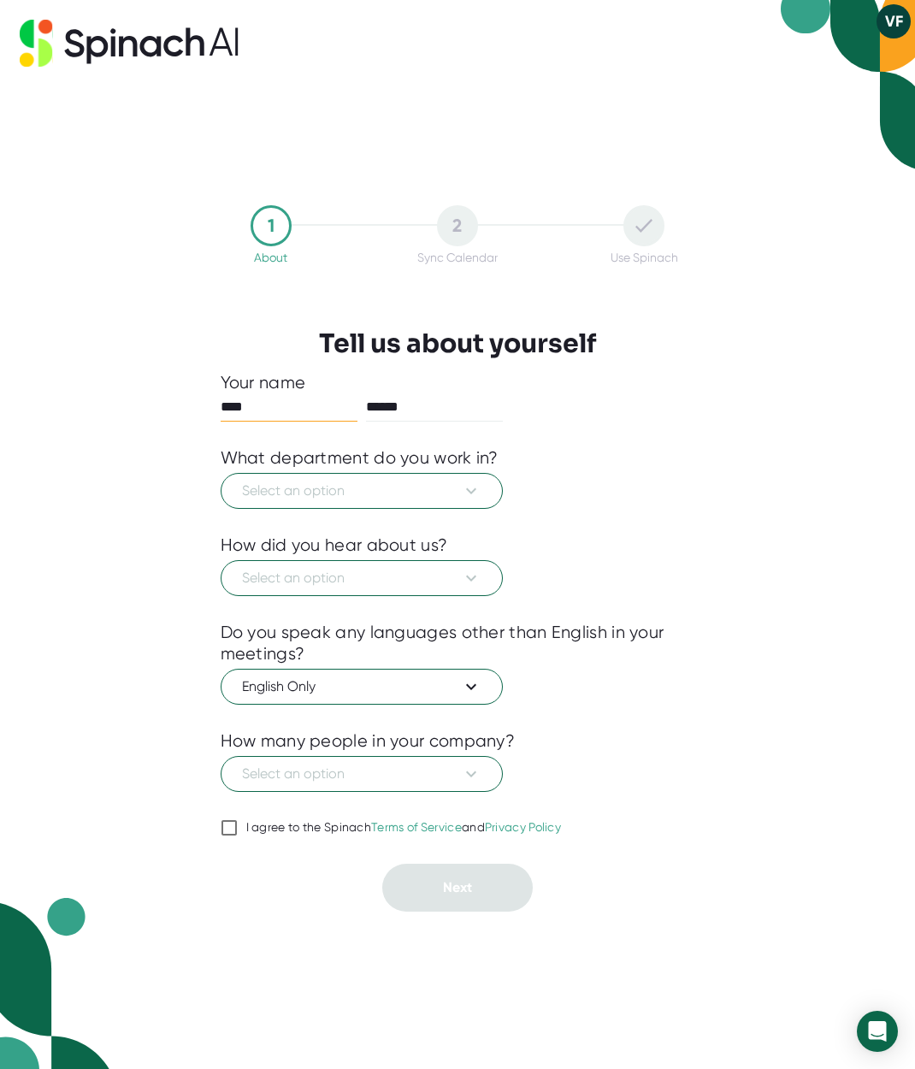
click at [262, 826] on div "I agree to the Spinach Terms of Service and Privacy Policy" at bounding box center [404, 827] width 316 height 15
click at [238, 826] on input "I agree to the Spinach Terms of Service and Privacy Policy" at bounding box center [229, 828] width 17 height 21
checkbox input "true"
click at [357, 770] on span "Select an option" at bounding box center [362, 774] width 240 height 21
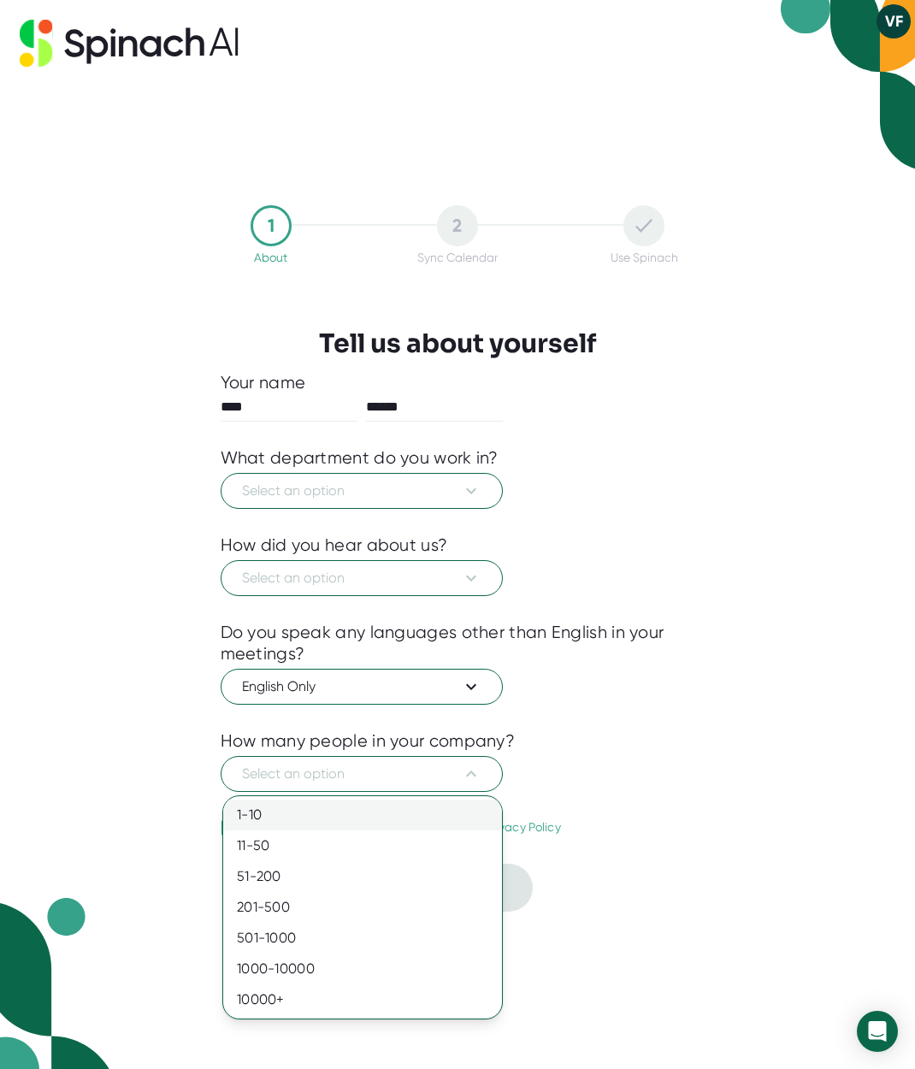
click at [343, 813] on div "1-10" at bounding box center [362, 815] width 279 height 31
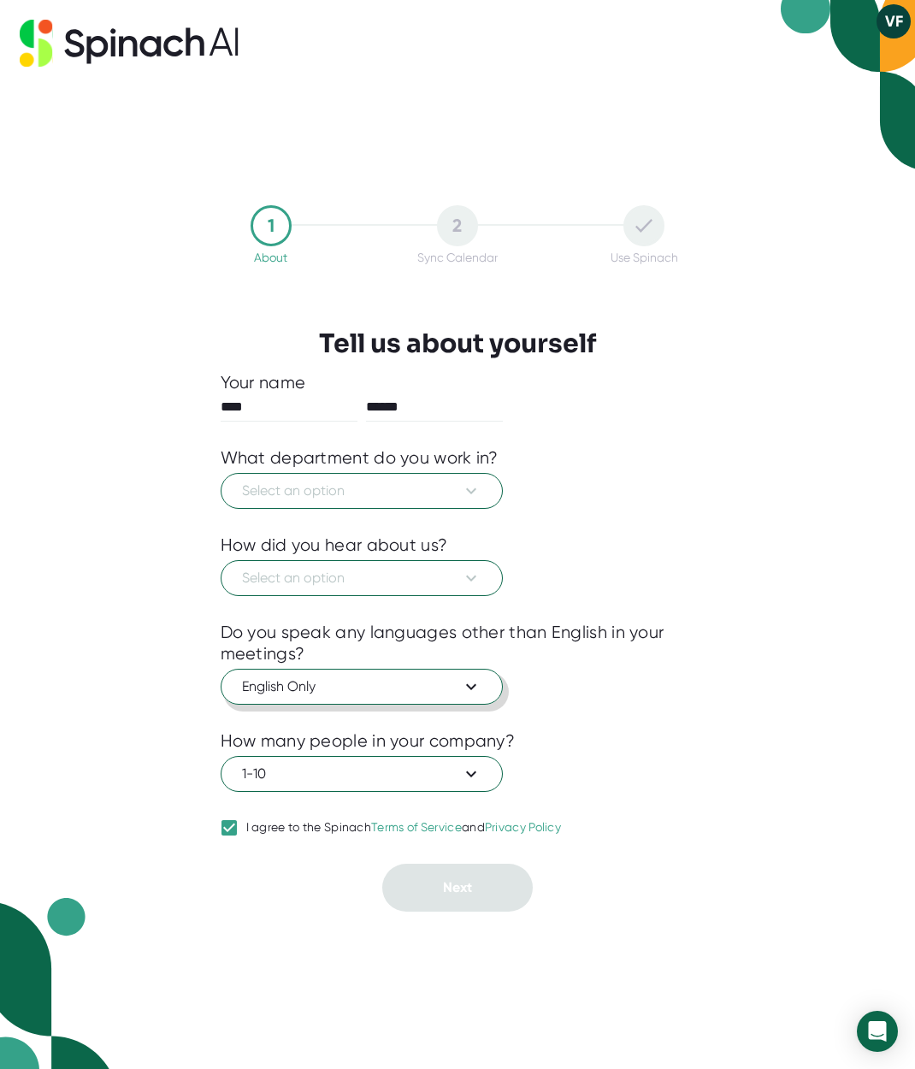
click at [359, 695] on span "English Only" at bounding box center [362, 687] width 240 height 21
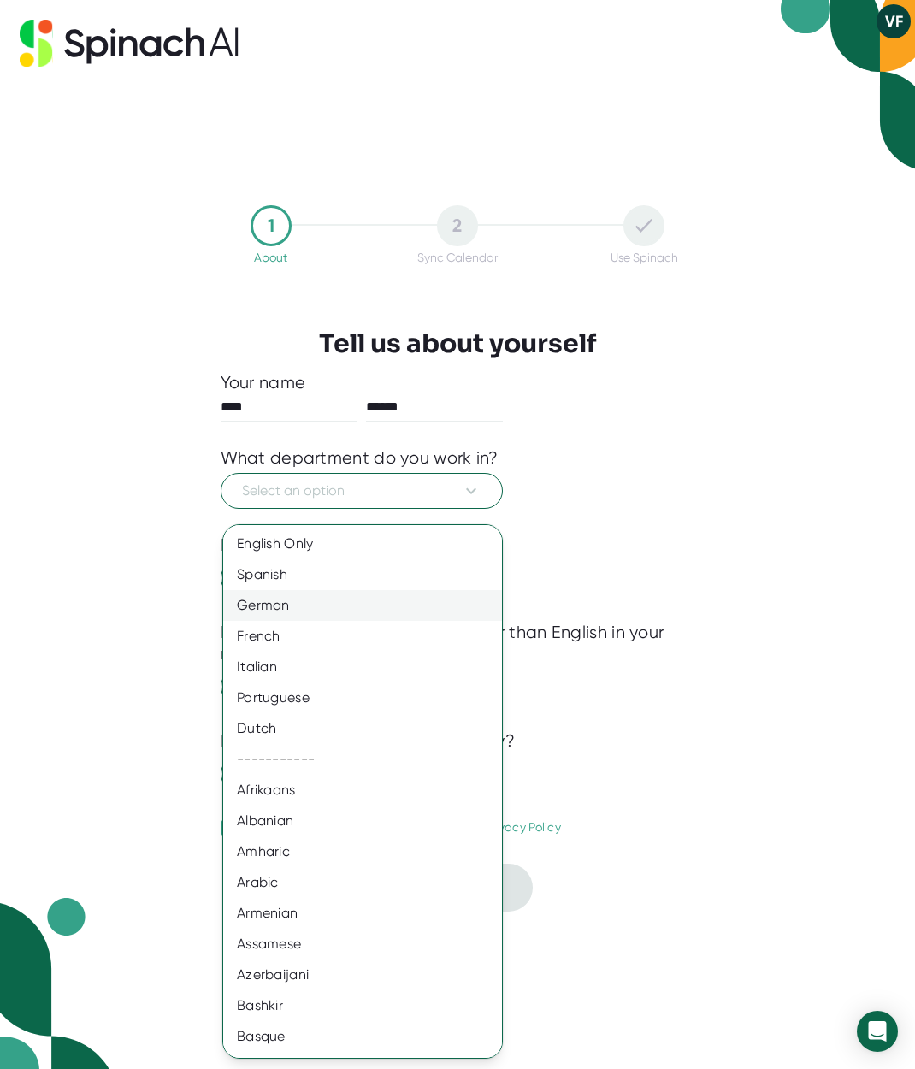
click at [331, 602] on div "German" at bounding box center [362, 605] width 279 height 31
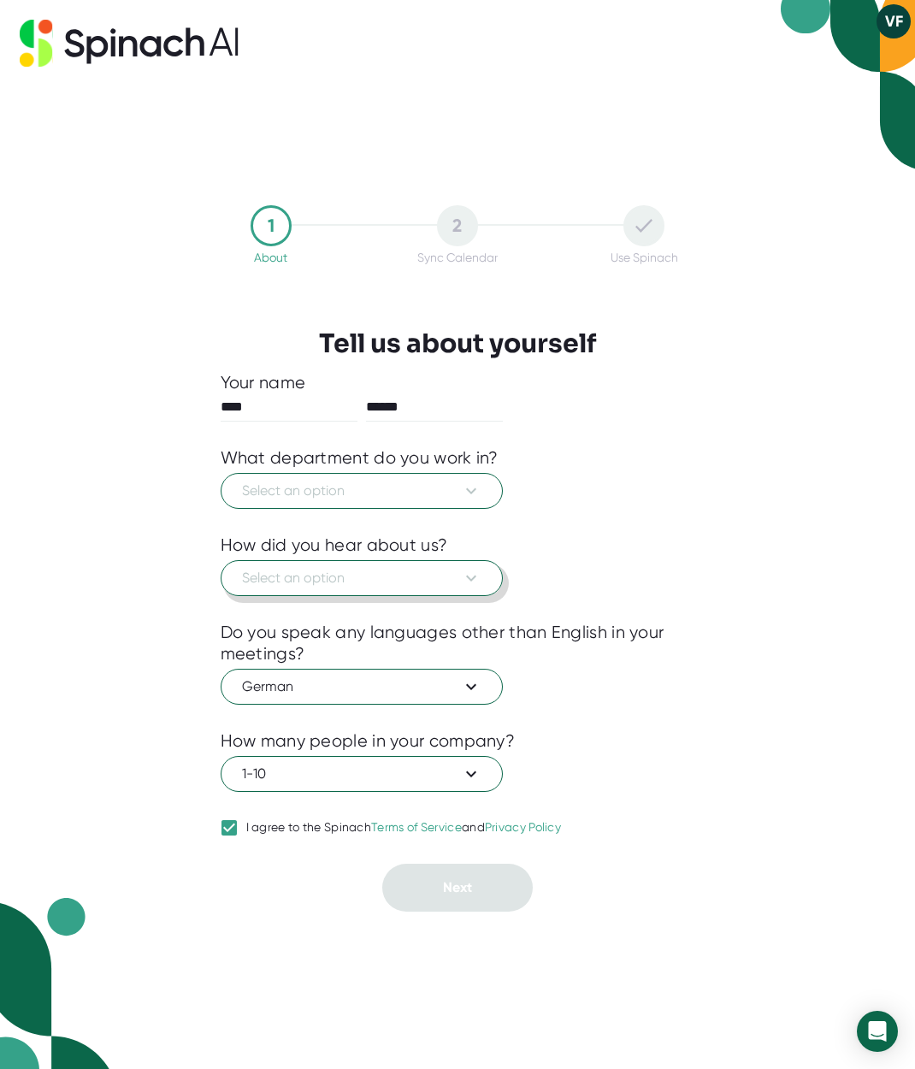
click at [359, 570] on span "Select an option" at bounding box center [362, 578] width 240 height 21
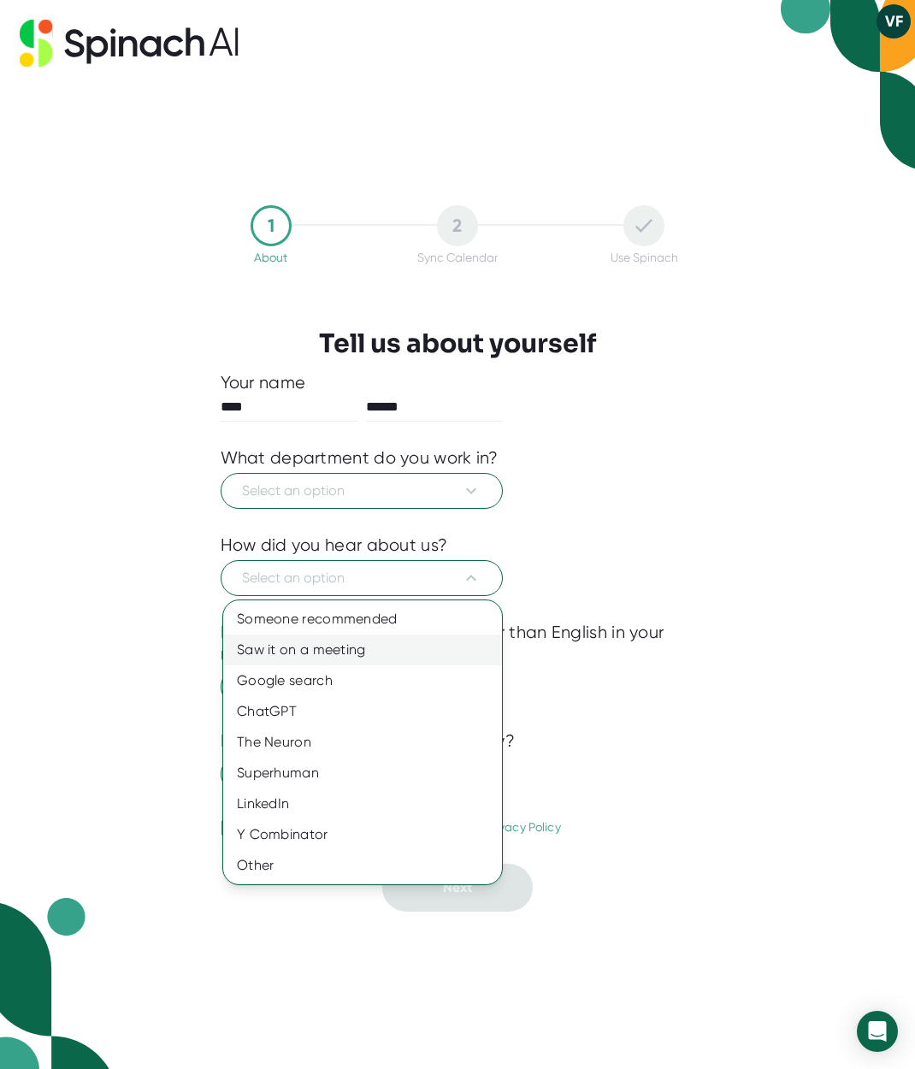
click at [336, 642] on div "Saw it on a meeting" at bounding box center [362, 650] width 279 height 31
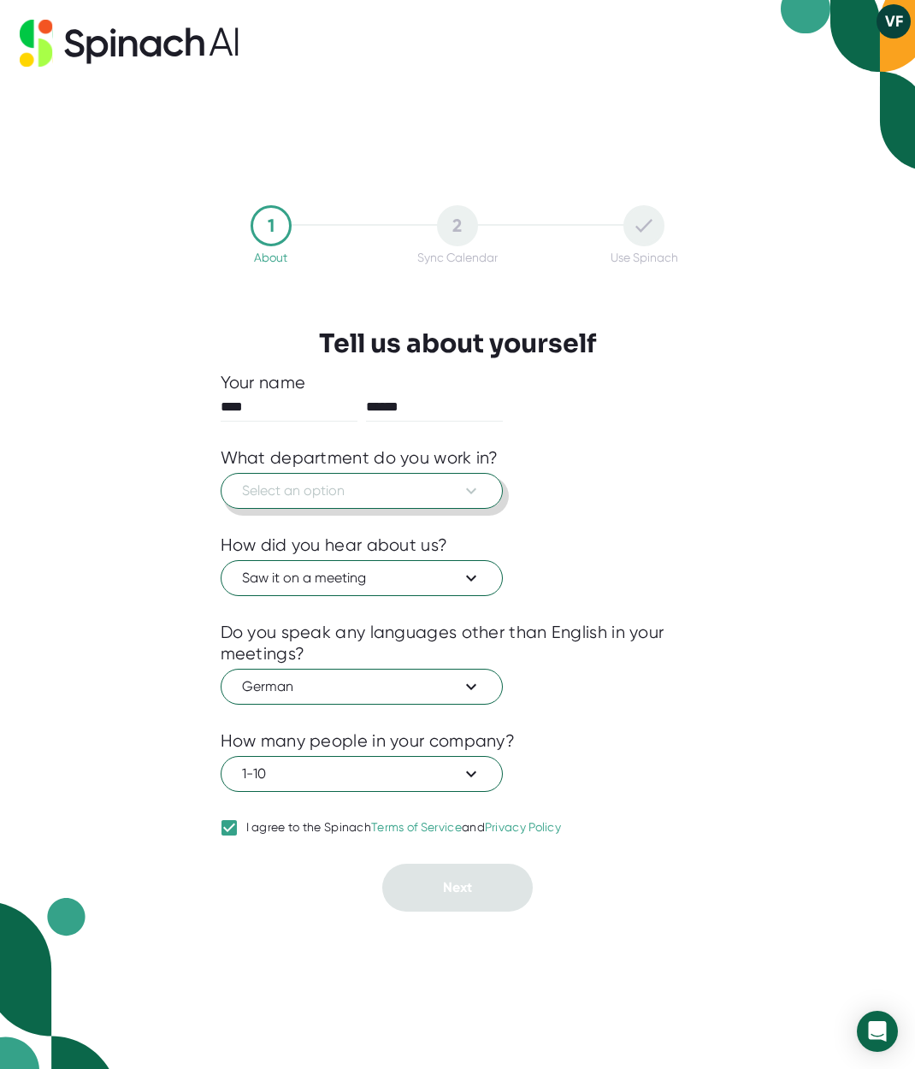
click at [390, 496] on span "Select an option" at bounding box center [362, 491] width 240 height 21
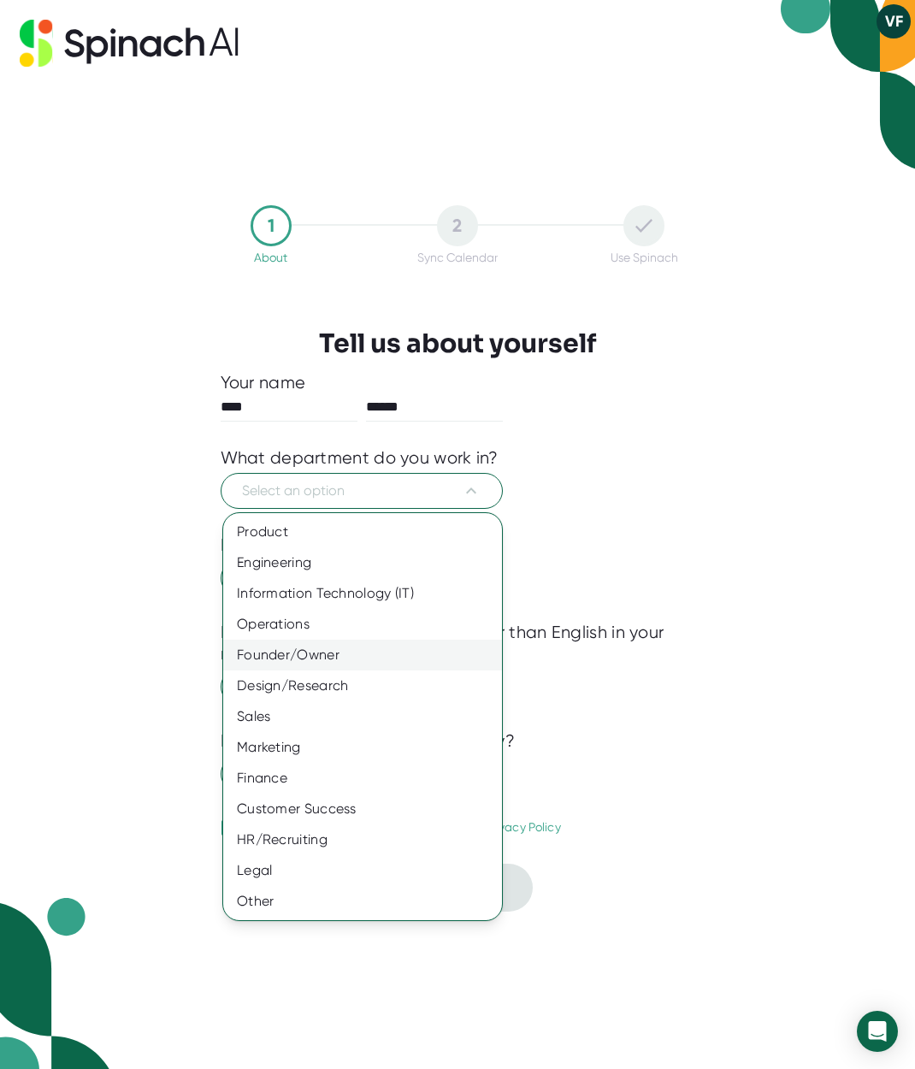
click at [319, 656] on div "Founder/Owner" at bounding box center [362, 655] width 279 height 31
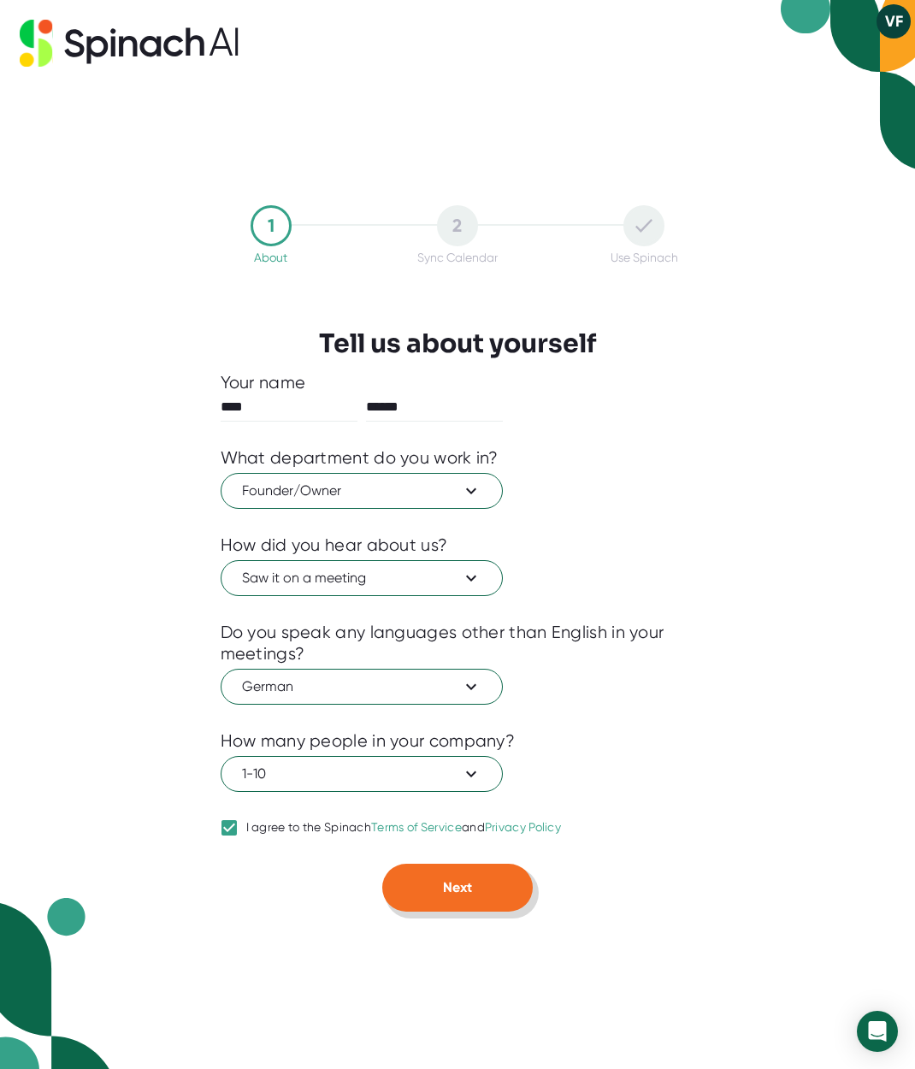
click at [467, 899] on button "Next" at bounding box center [457, 888] width 151 height 48
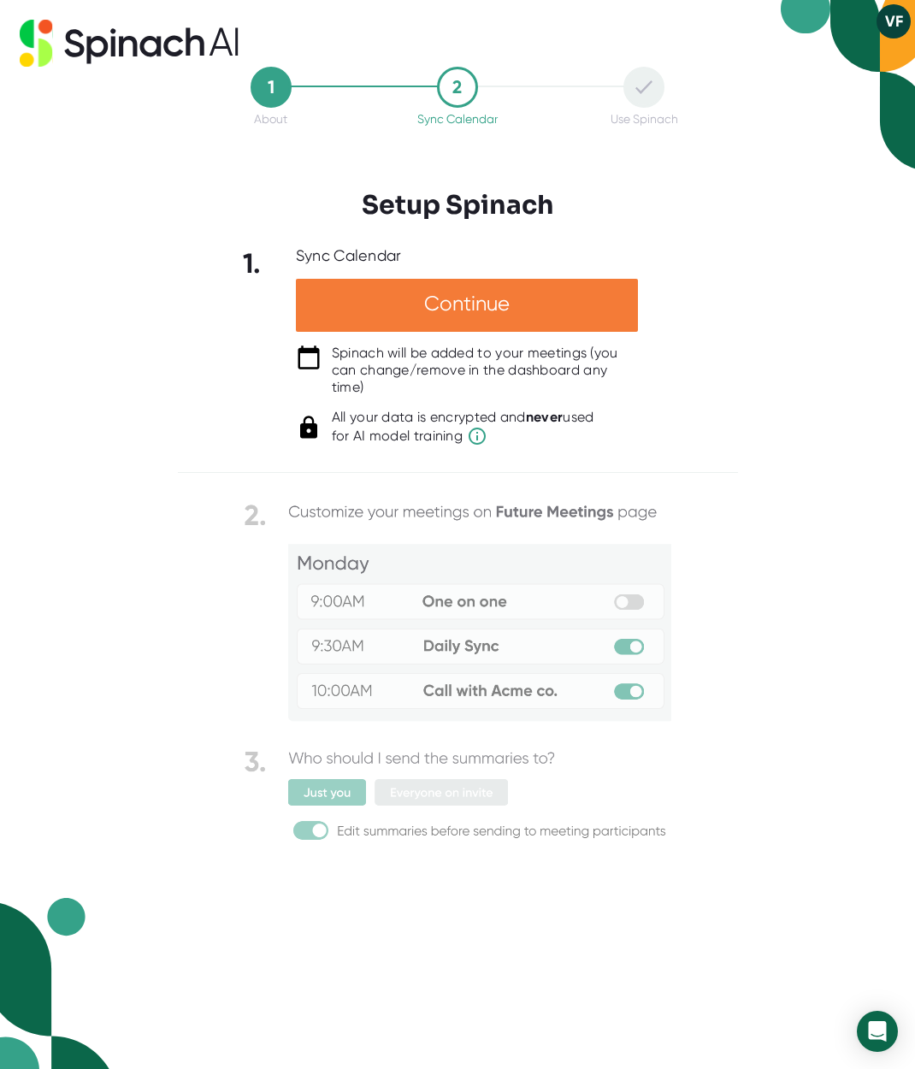
click at [406, 299] on div "Continue" at bounding box center [467, 305] width 342 height 53
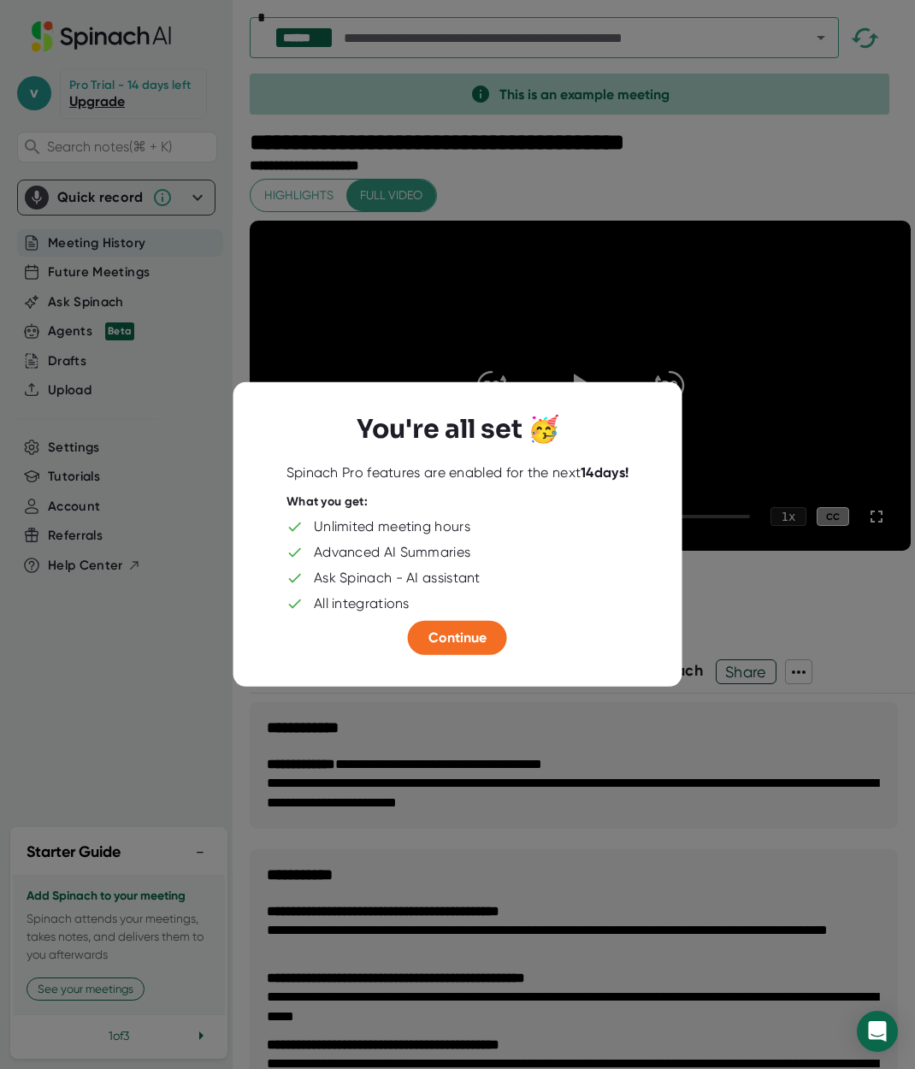
click at [476, 660] on div "You're all set 🥳 Spinach Pro features are enabled for the next 14 days! What yo…" at bounding box center [458, 534] width 449 height 305
click at [471, 638] on span "Continue" at bounding box center [458, 638] width 58 height 16
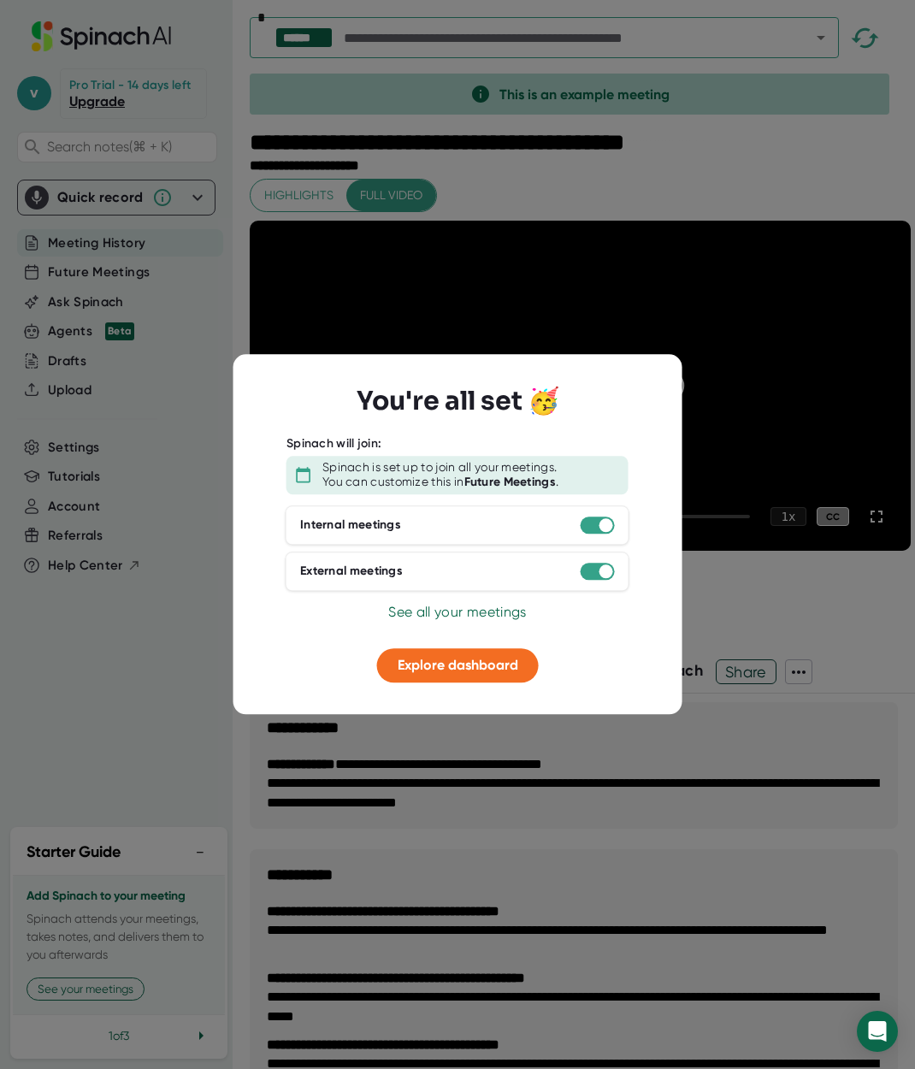
click at [385, 798] on div at bounding box center [457, 534] width 915 height 1069
click at [476, 660] on span "Explore dashboard" at bounding box center [458, 665] width 121 height 16
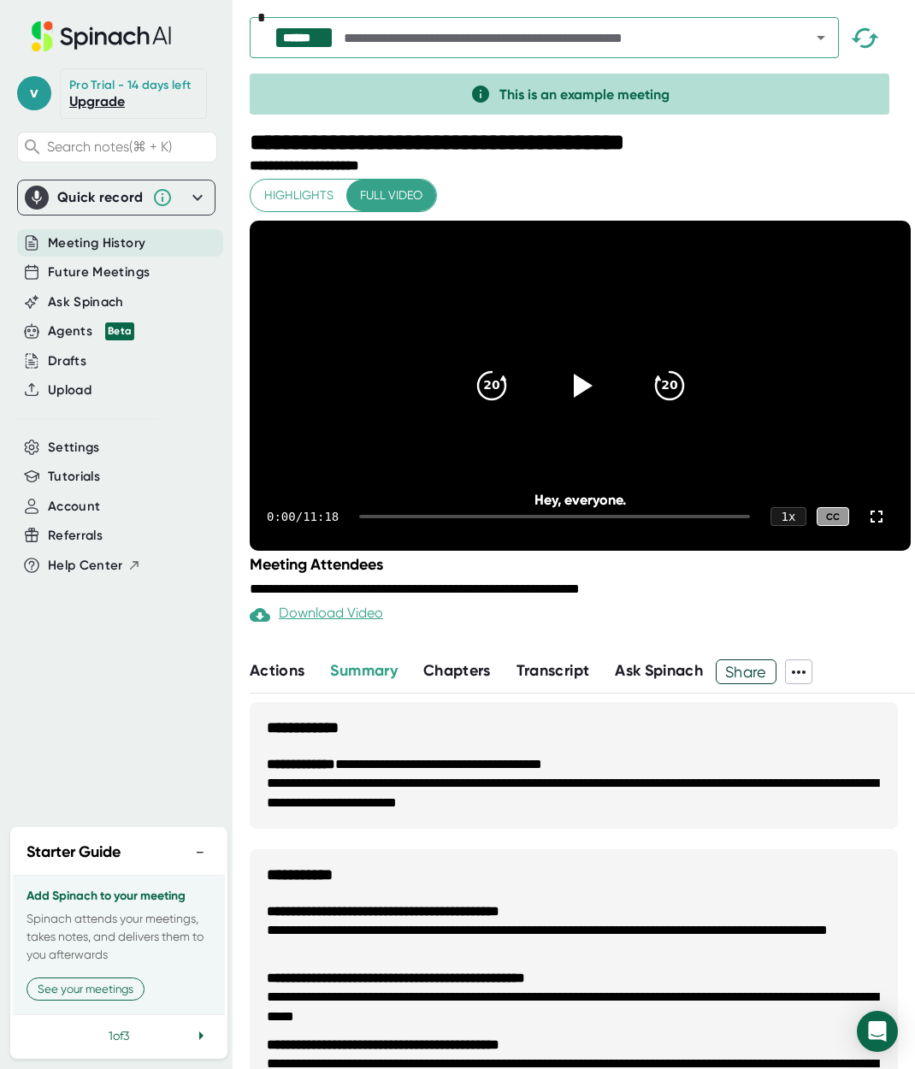
click at [580, 738] on h3 "**********" at bounding box center [574, 720] width 648 height 36
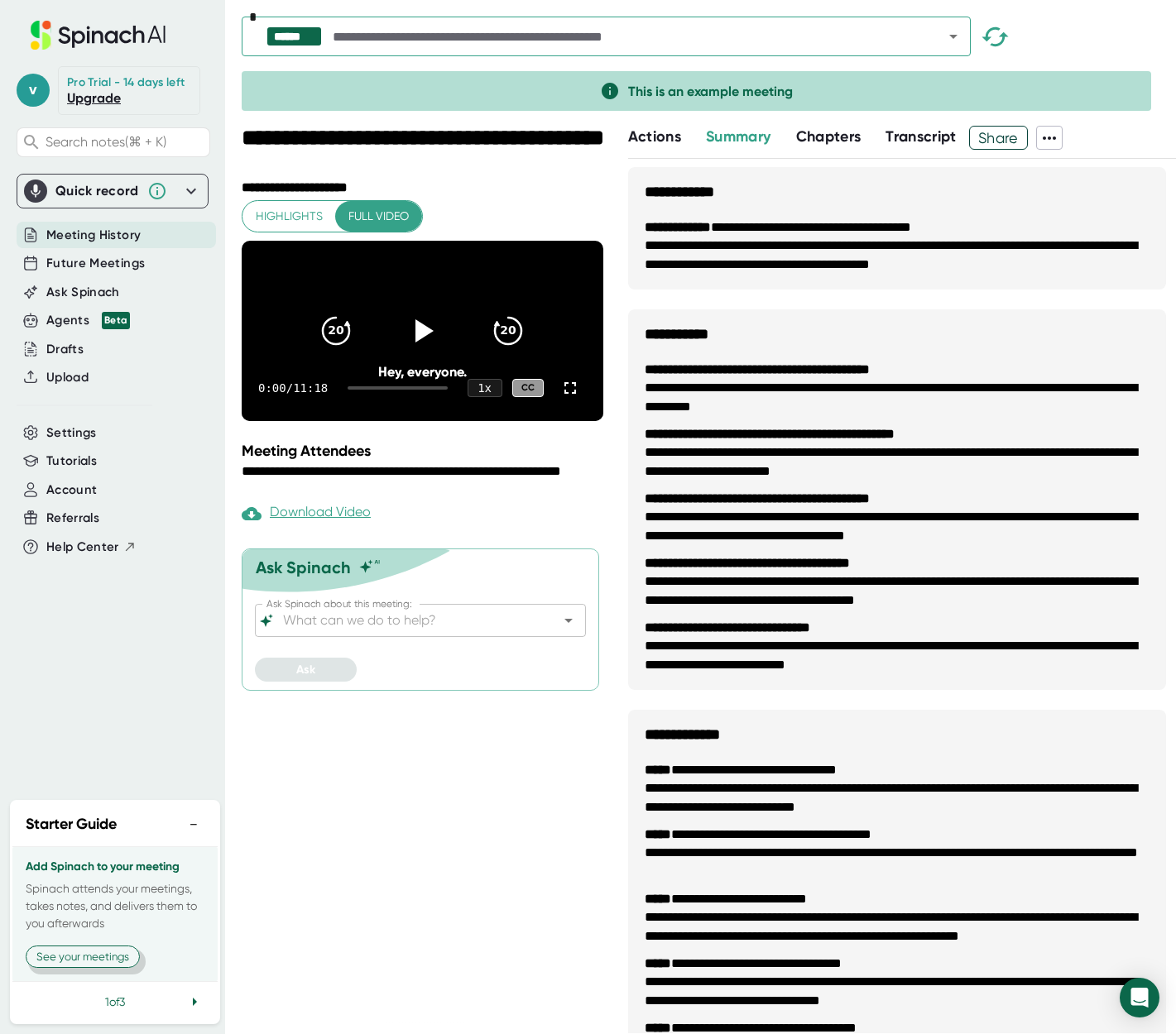
click at [77, 953] on button "See your meetings" at bounding box center [83, 957] width 114 height 22
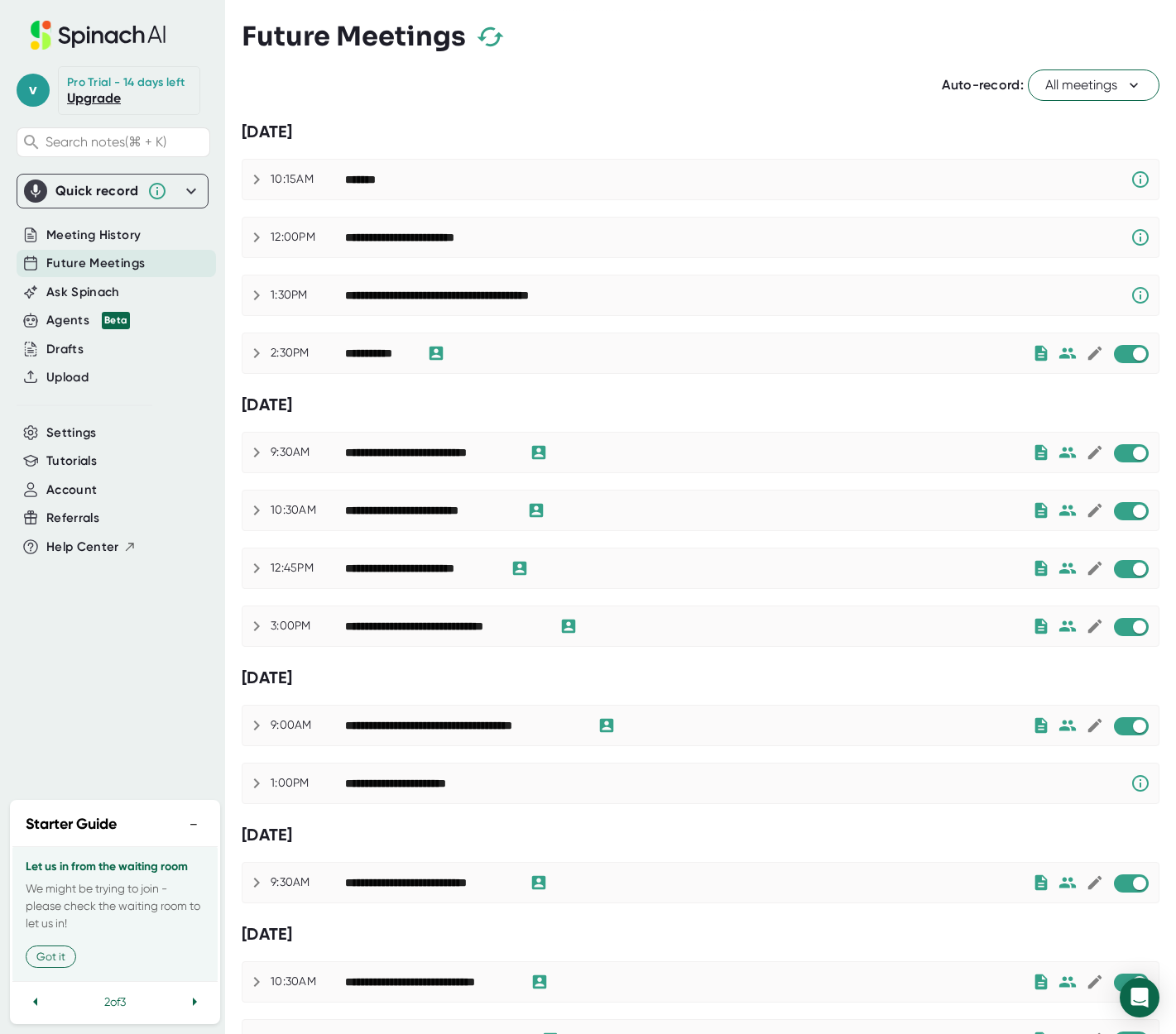
click at [884, 86] on span "All meetings" at bounding box center [1093, 85] width 97 height 20
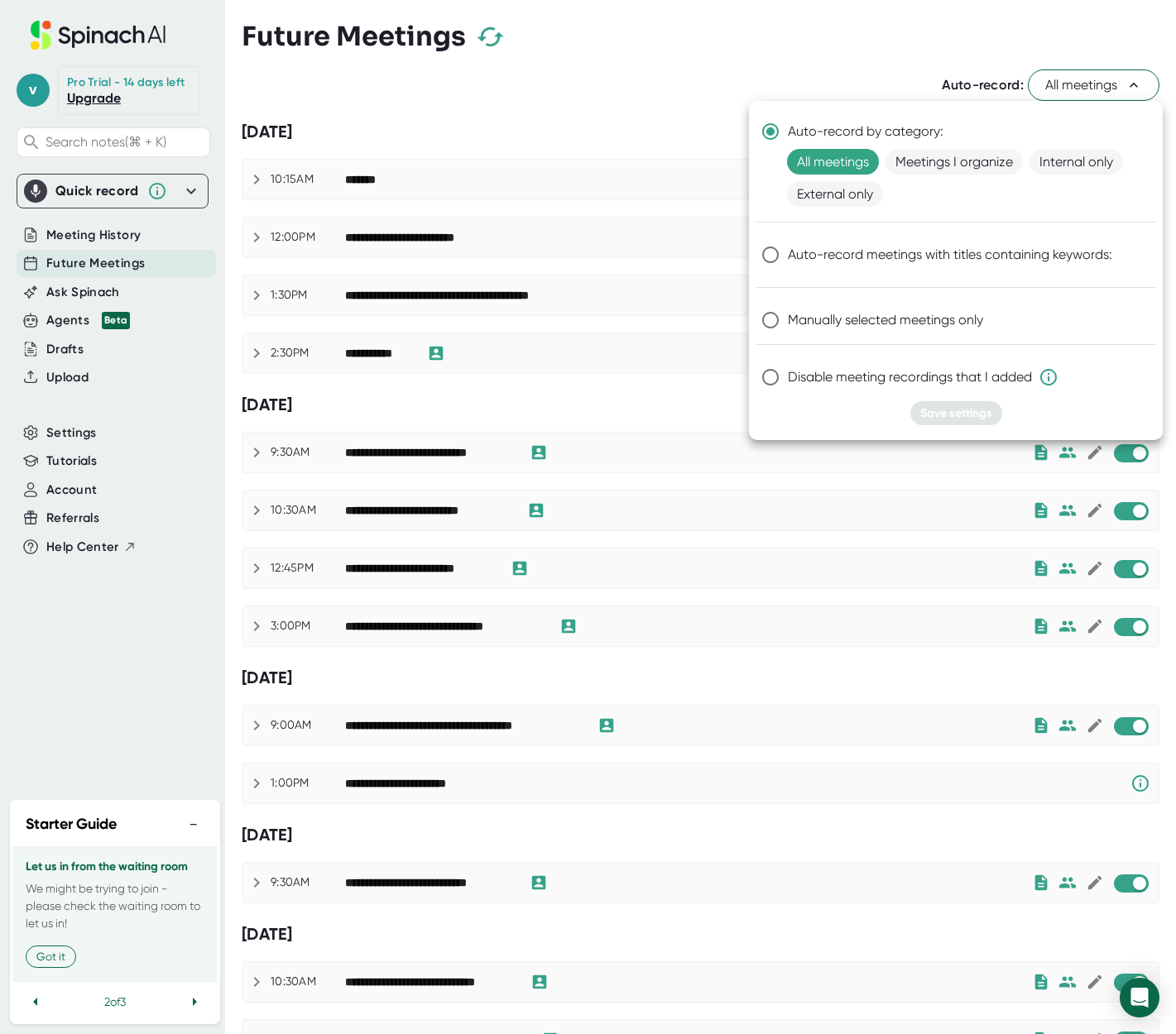
click at [822, 36] on div at bounding box center [588, 517] width 1176 height 1034
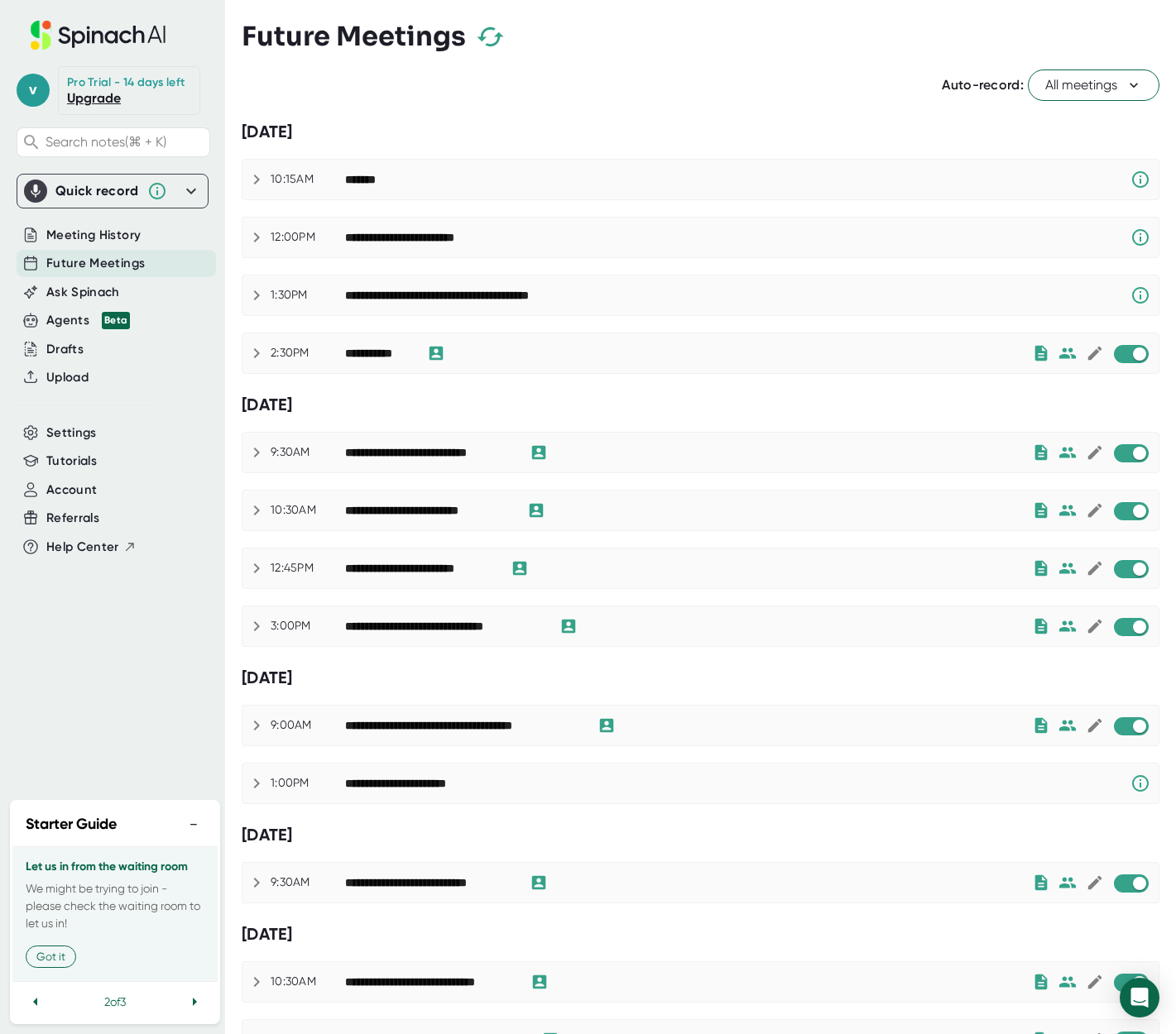
click at [191, 189] on icon at bounding box center [191, 191] width 20 height 20
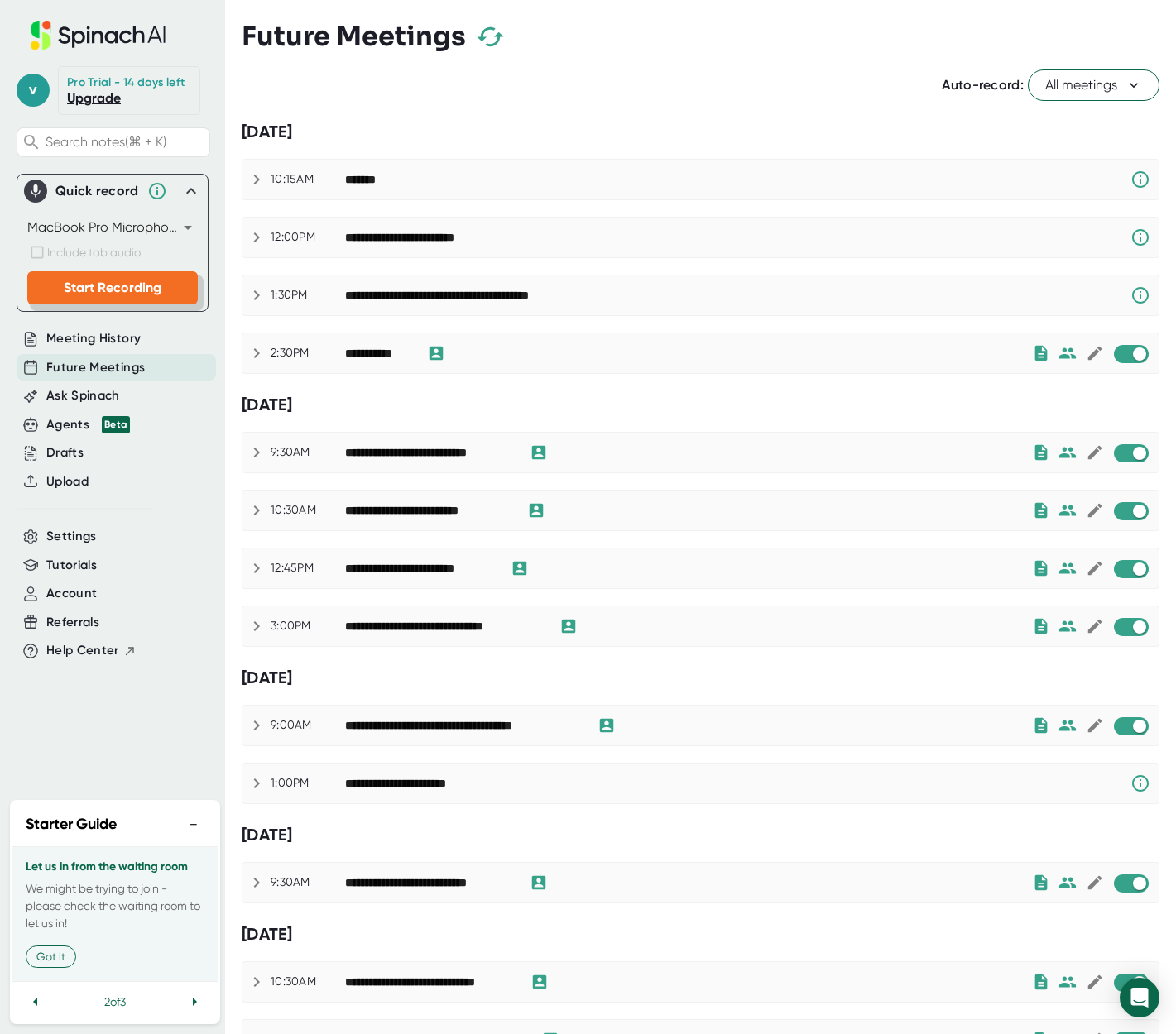
click at [117, 280] on span "Start Recording" at bounding box center [112, 287] width 98 height 15
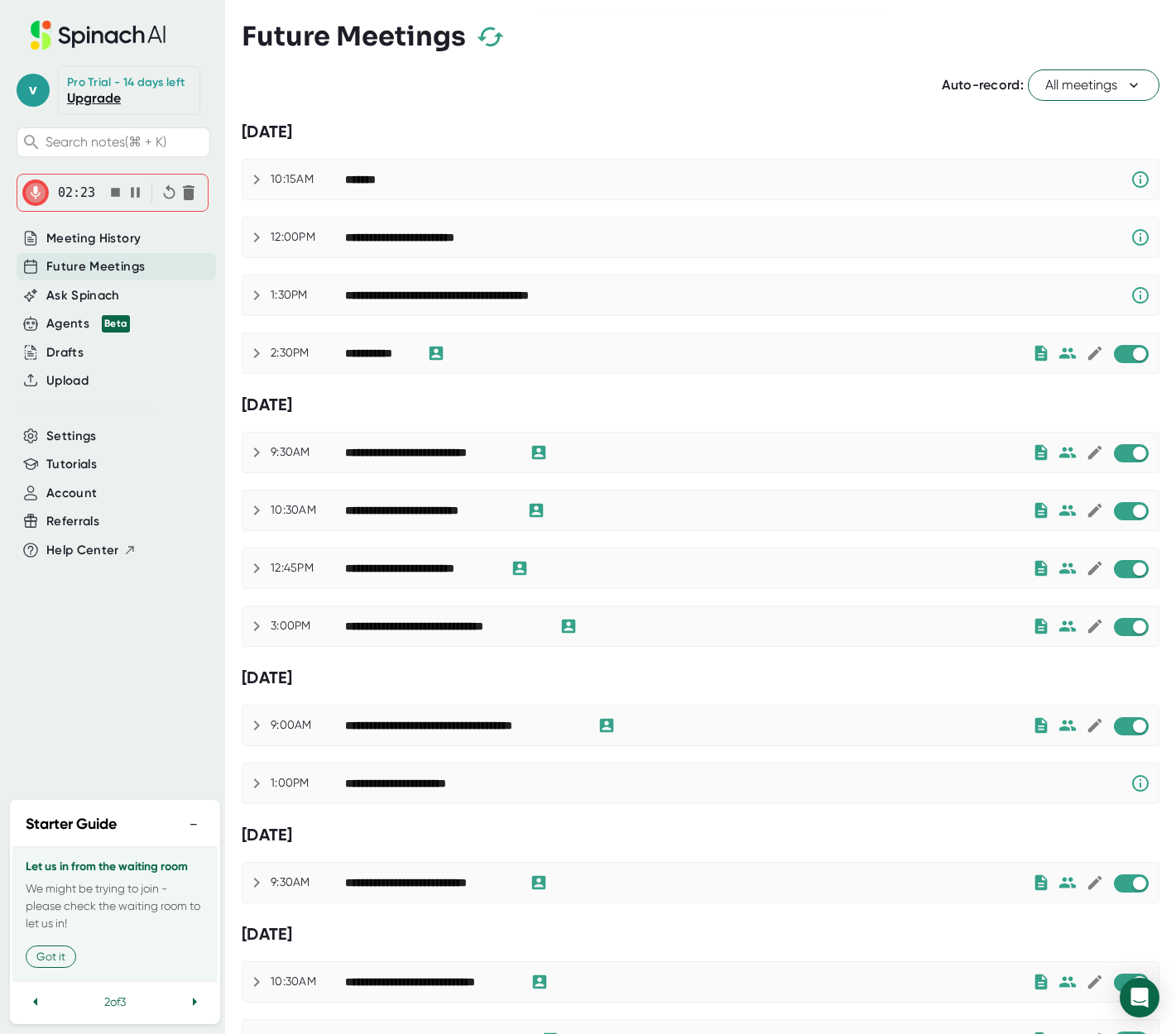
click at [97, 268] on span "Future Meetings" at bounding box center [96, 267] width 99 height 19
click at [491, 35] on icon "button" at bounding box center [490, 37] width 29 height 29
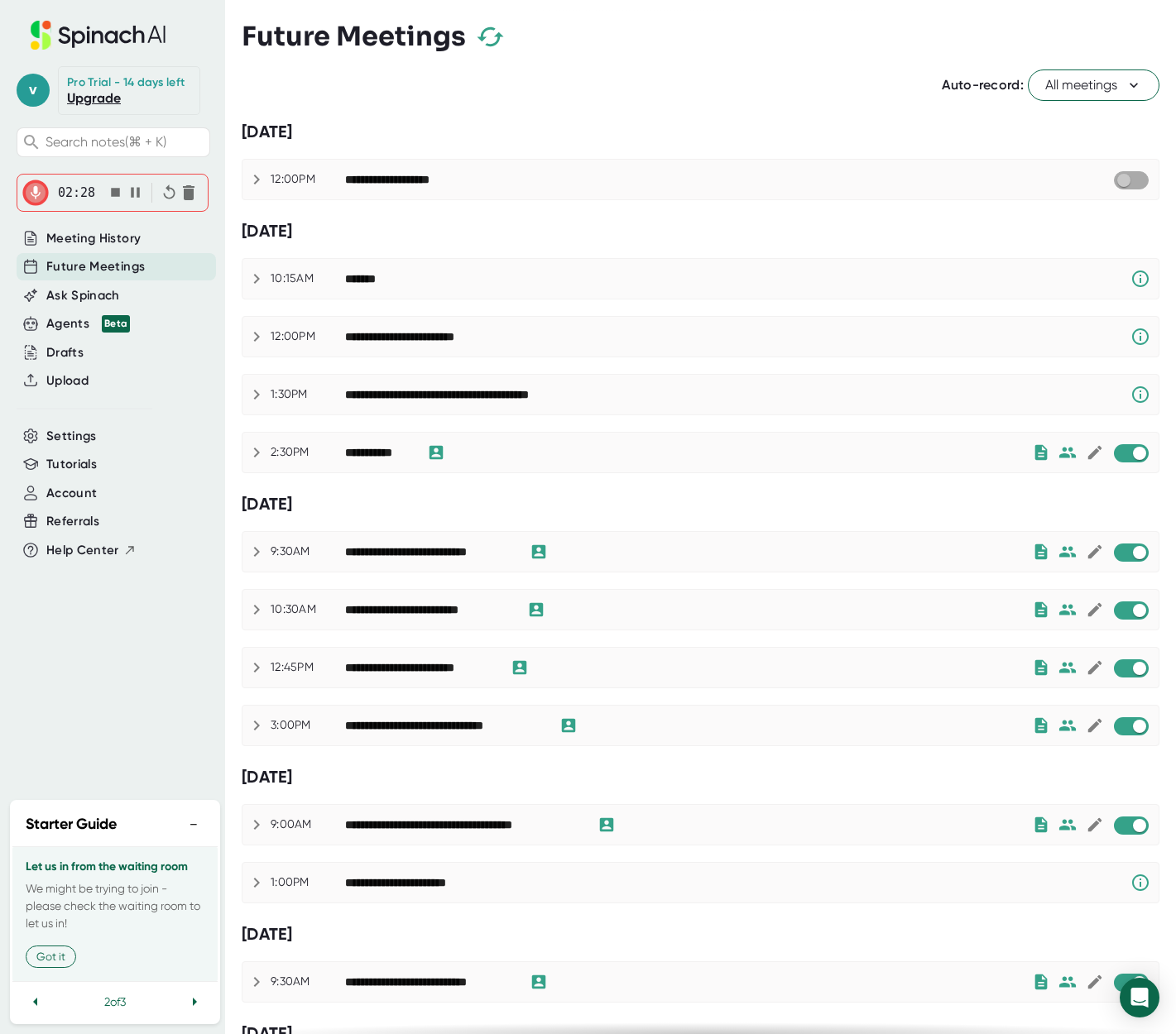
click at [884, 175] on input "checkbox" at bounding box center [1123, 180] width 47 height 15
click at [884, 173] on button "Rejoin" at bounding box center [1129, 179] width 42 height 18
click at [884, 74] on button "All meetings" at bounding box center [1093, 85] width 132 height 32
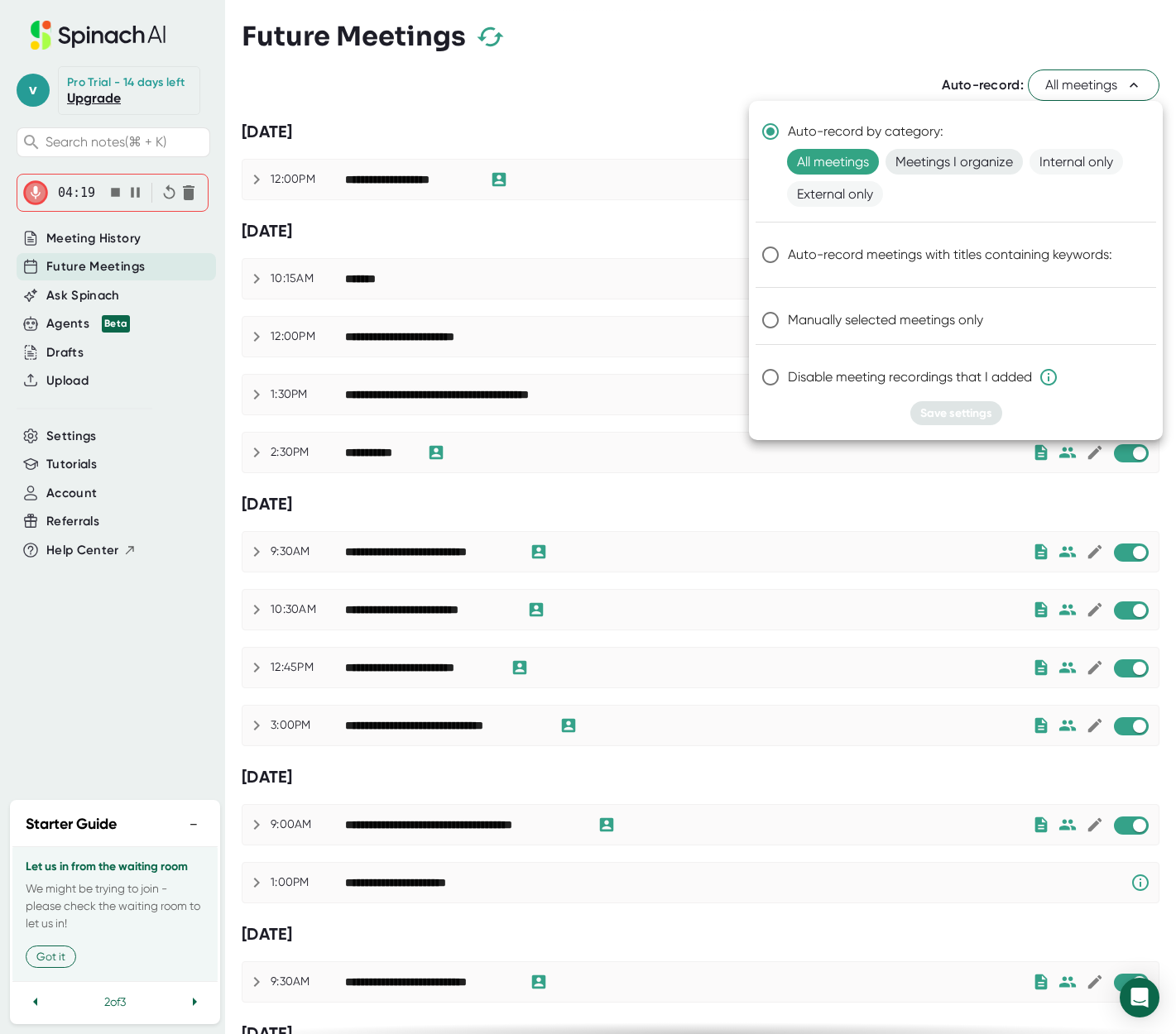
click at [884, 156] on span "Meetings I organize" at bounding box center [954, 162] width 137 height 26
click at [884, 410] on span "Save settings" at bounding box center [956, 413] width 72 height 15
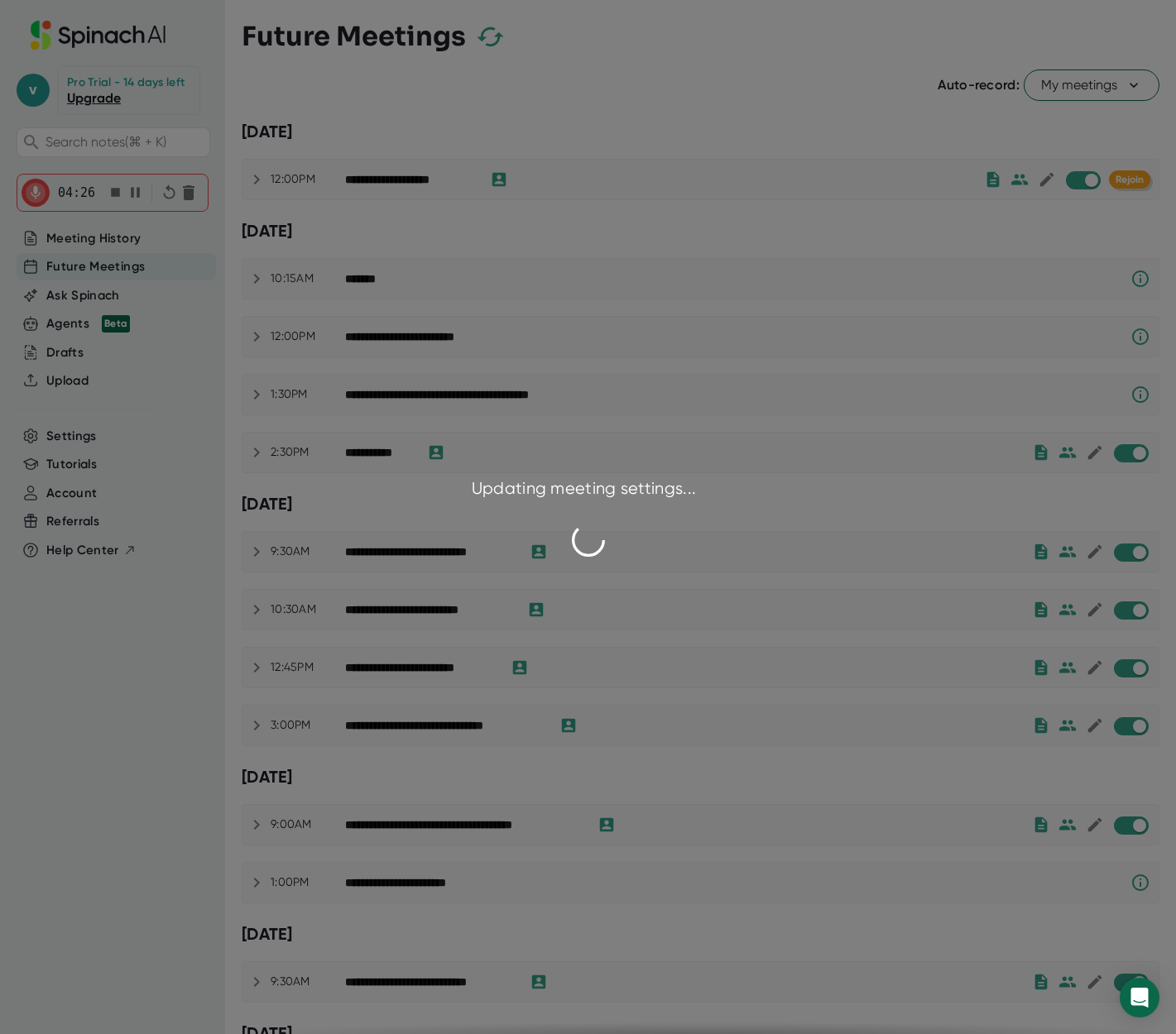
checkbox input "false"
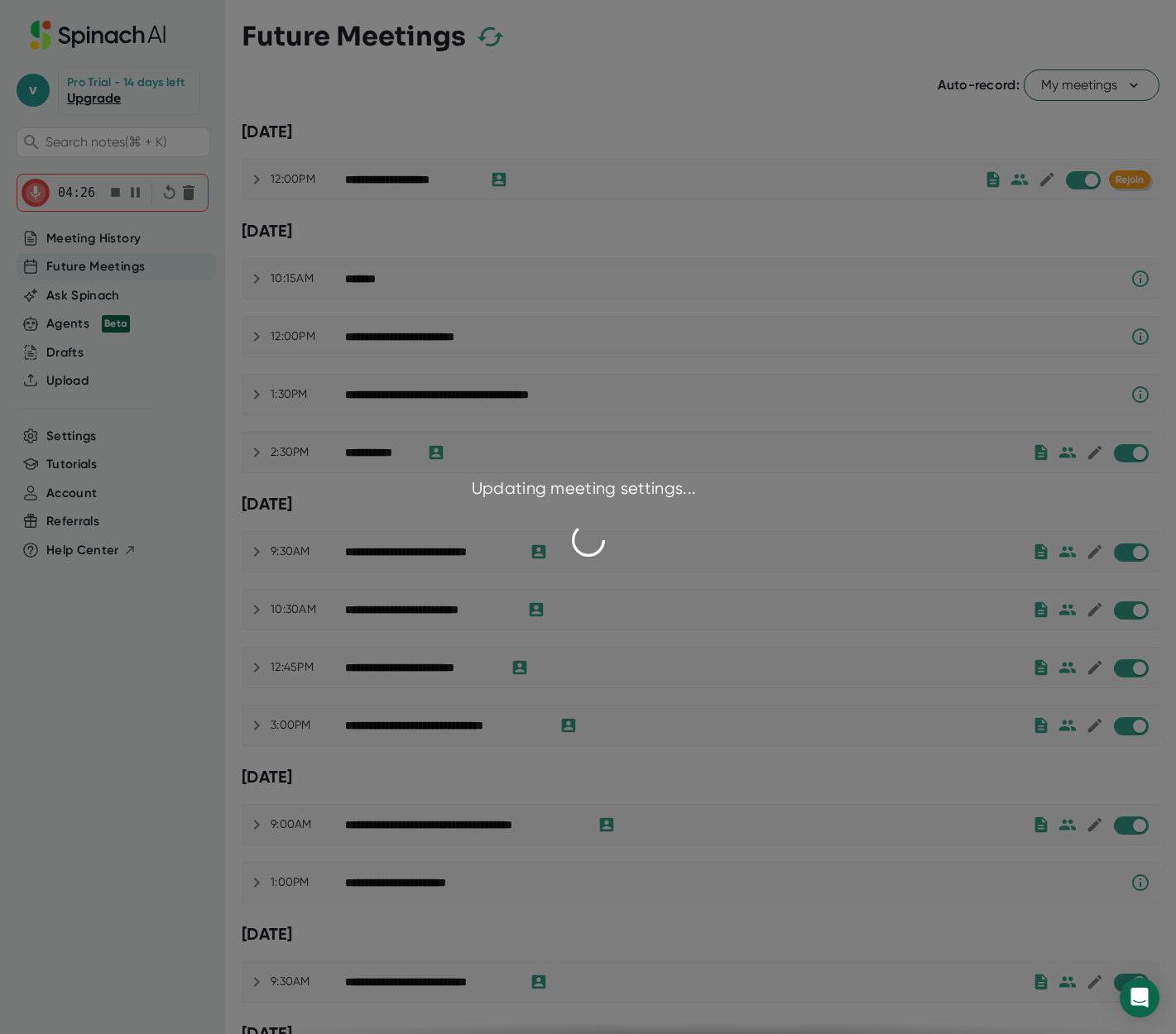
checkbox input "false"
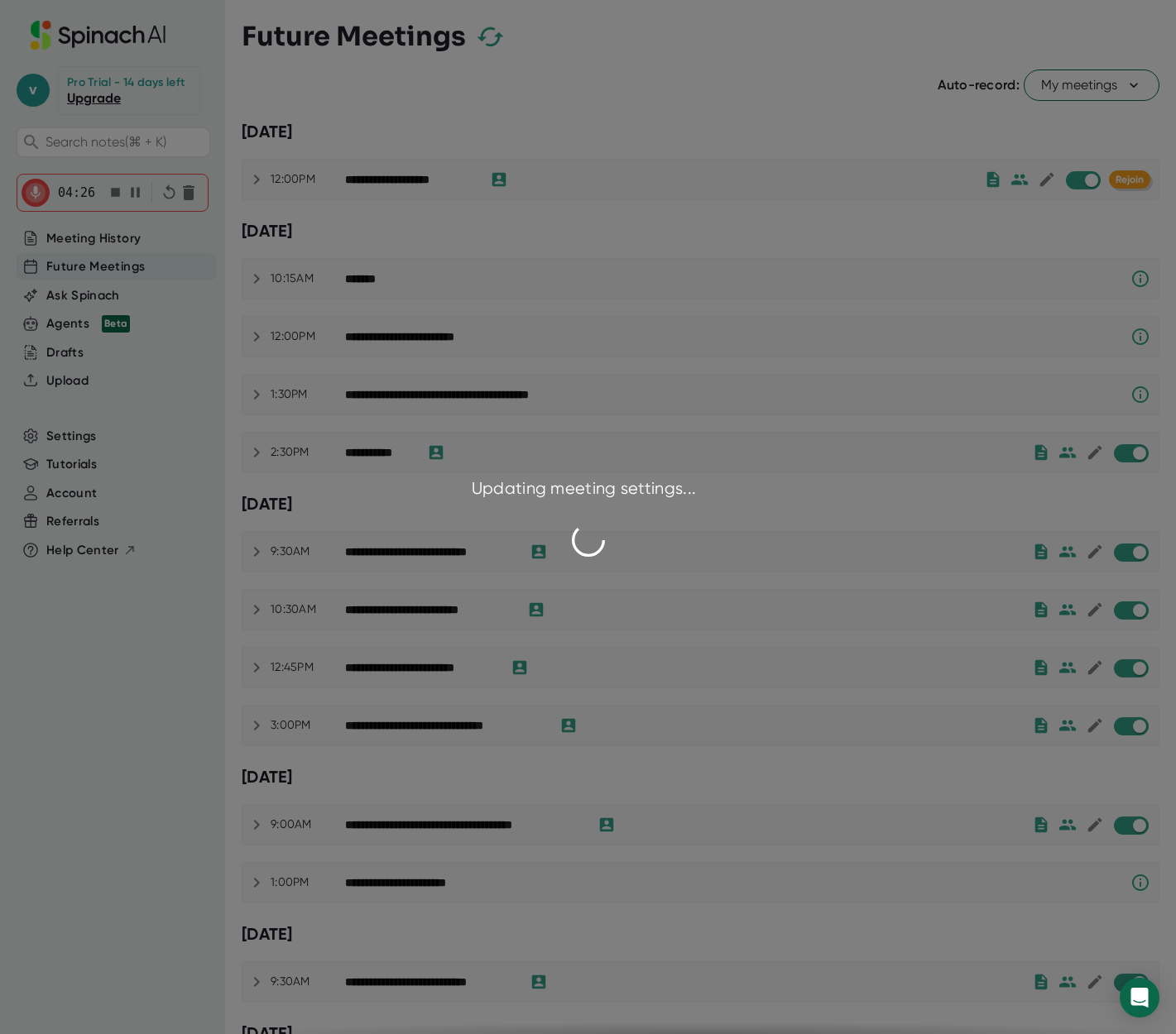
checkbox input "false"
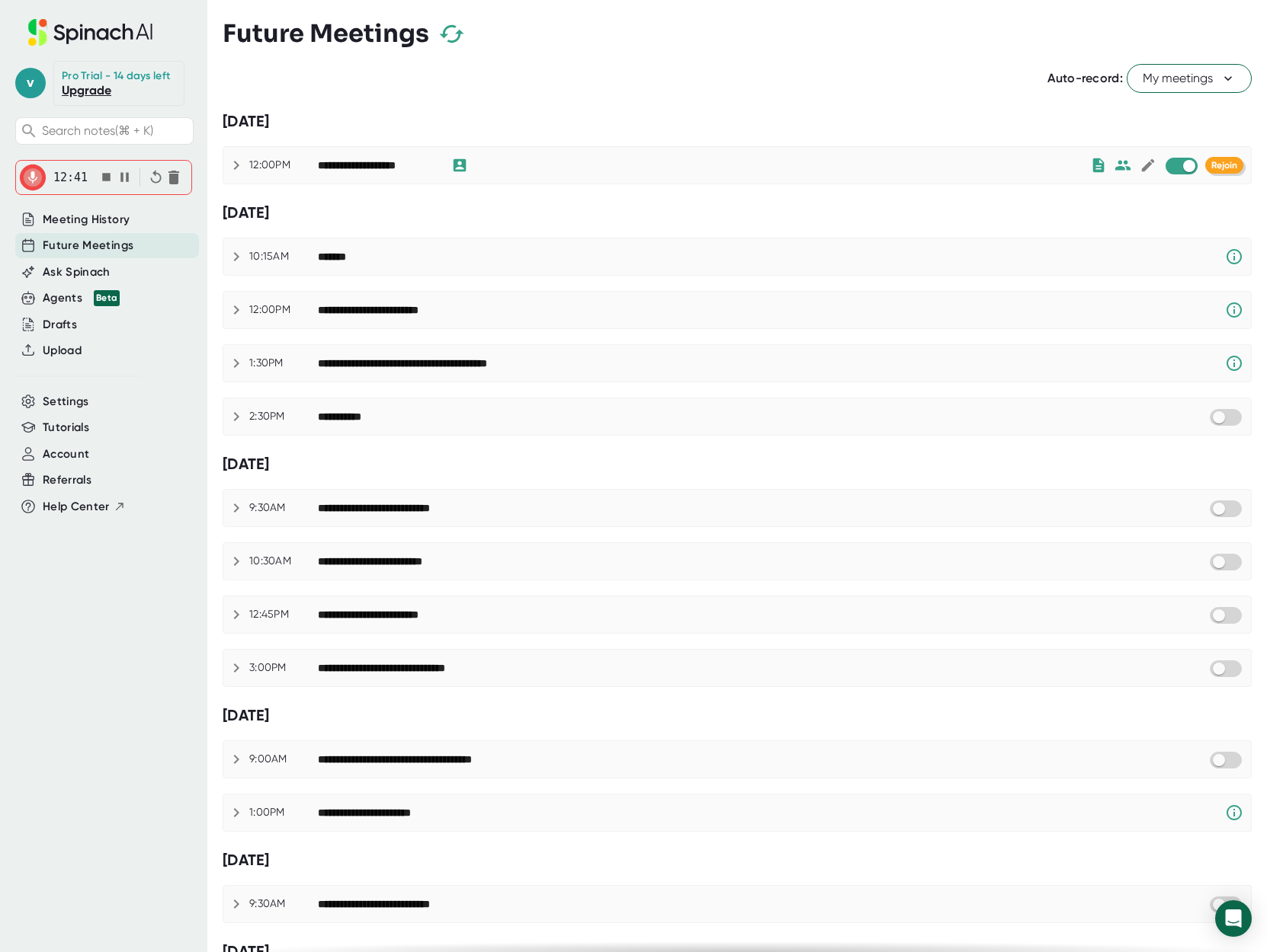
click at [106, 180] on icon "button" at bounding box center [106, 176] width 8 height 8
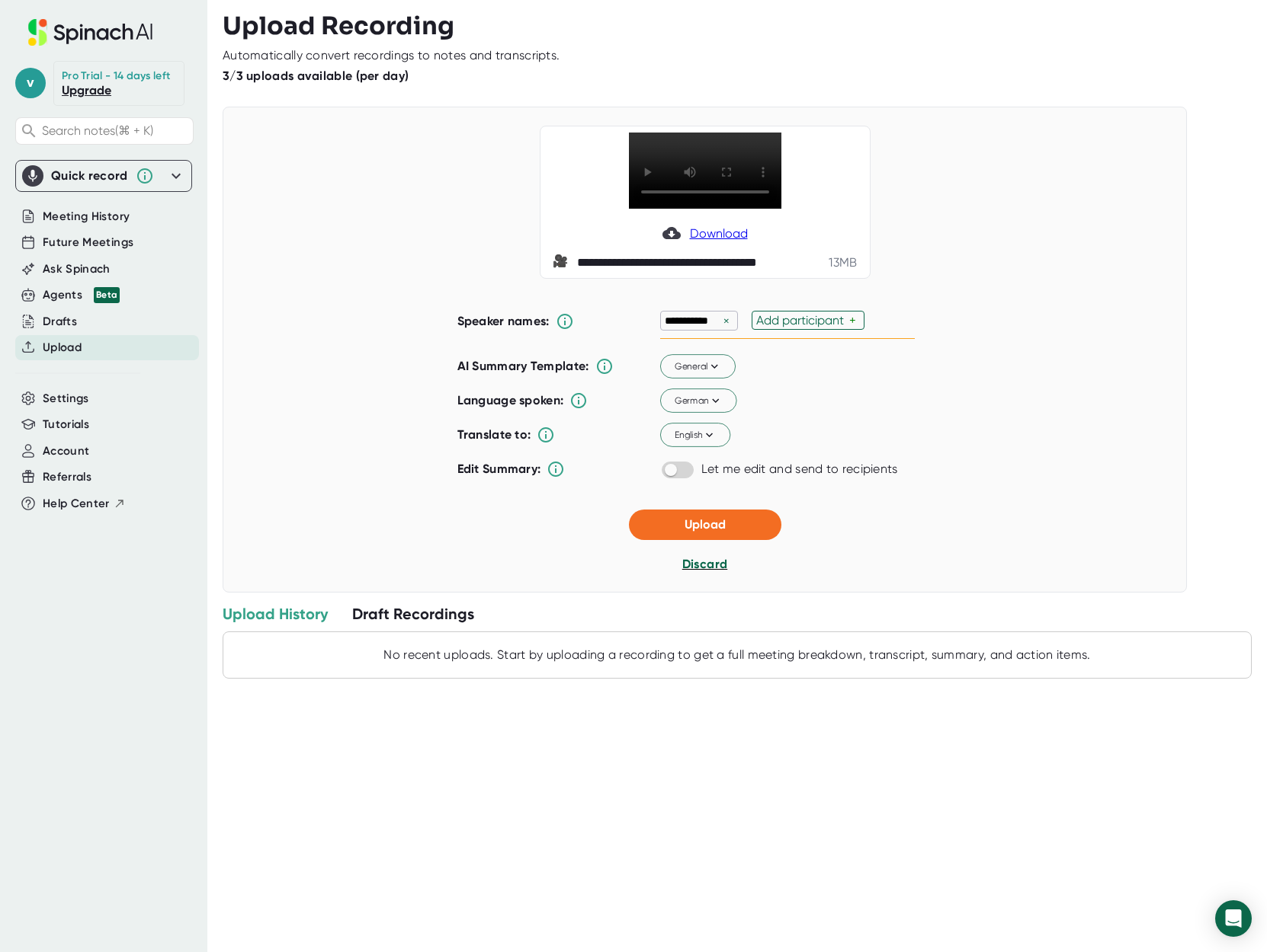
click at [705, 561] on span "Discard" at bounding box center [705, 564] width 45 height 14
